Goal: Transaction & Acquisition: Subscribe to service/newsletter

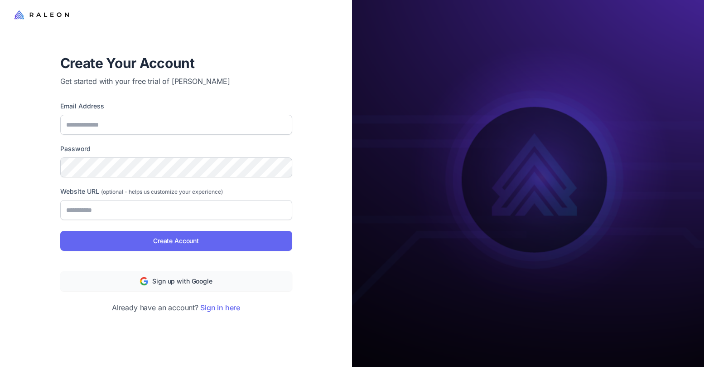
click at [259, 21] on div at bounding box center [176, 14] width 352 height 29
click at [31, 8] on div at bounding box center [176, 14] width 352 height 29
click at [34, 15] on icon at bounding box center [41, 14] width 54 height 11
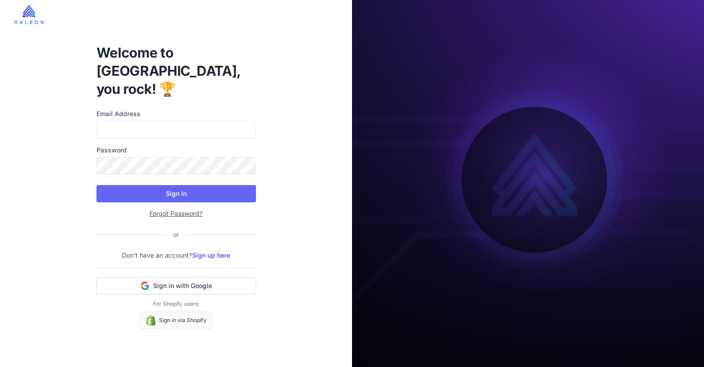
click at [36, 18] on img at bounding box center [28, 14] width 29 height 19
